Goal: Navigation & Orientation: Locate item on page

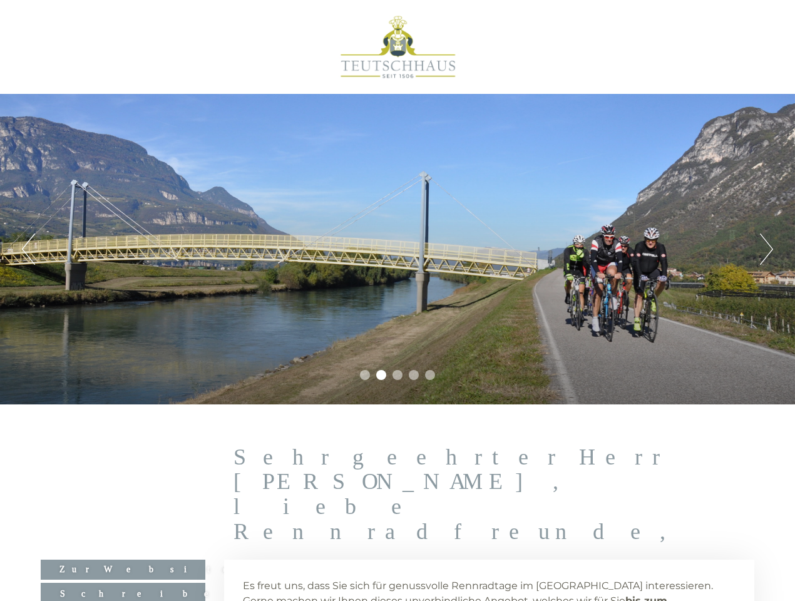
scroll to position [336, 0]
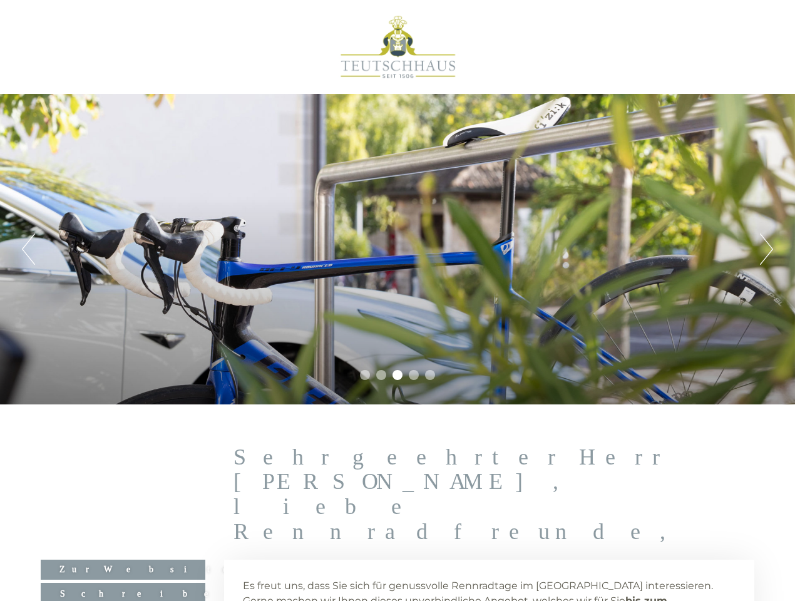
click at [398, 301] on div "Previous Next 1 2 3 4 5" at bounding box center [397, 249] width 795 height 311
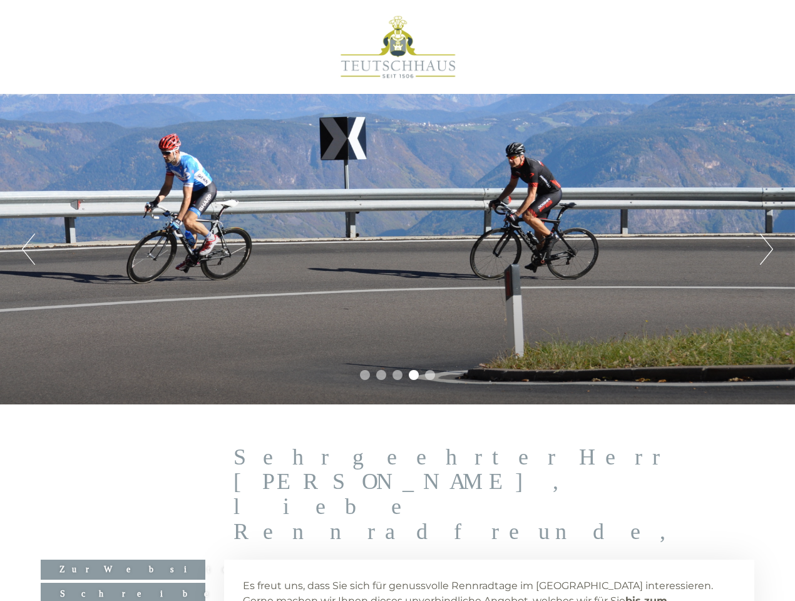
click at [28, 249] on button "Previous" at bounding box center [28, 249] width 13 height 31
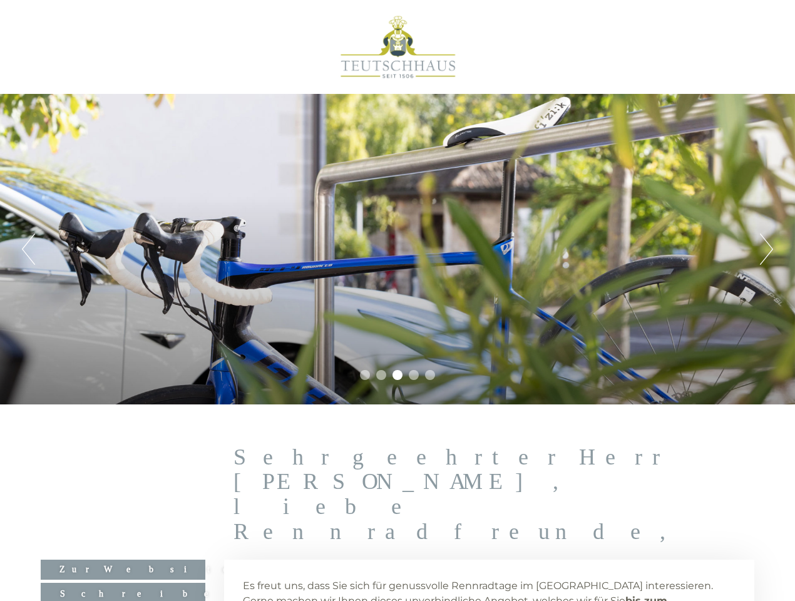
click at [398, 249] on div "Previous Next 1 2 3 4 5" at bounding box center [397, 249] width 795 height 311
click at [766, 249] on button "Next" at bounding box center [766, 249] width 13 height 31
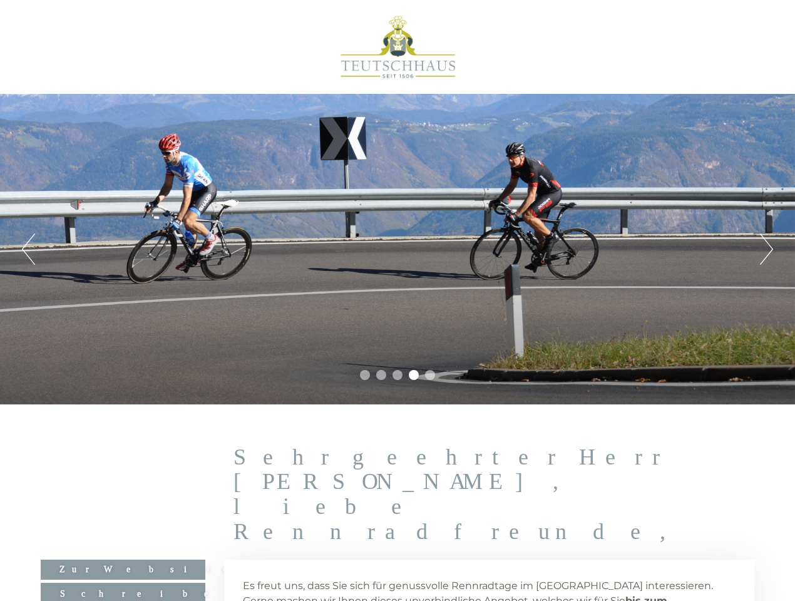
click at [365, 375] on li "1" at bounding box center [365, 375] width 10 height 10
click at [381, 375] on li "2" at bounding box center [381, 375] width 10 height 10
click at [398, 375] on li "3" at bounding box center [398, 375] width 10 height 10
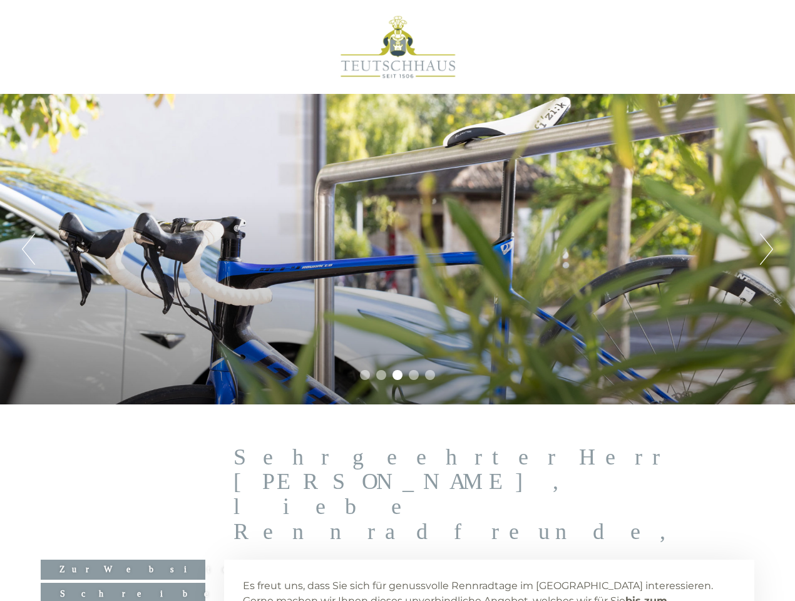
click at [414, 375] on li "4" at bounding box center [414, 375] width 10 height 10
click at [430, 375] on li "5" at bounding box center [430, 375] width 10 height 10
